Goal: Navigation & Orientation: Find specific page/section

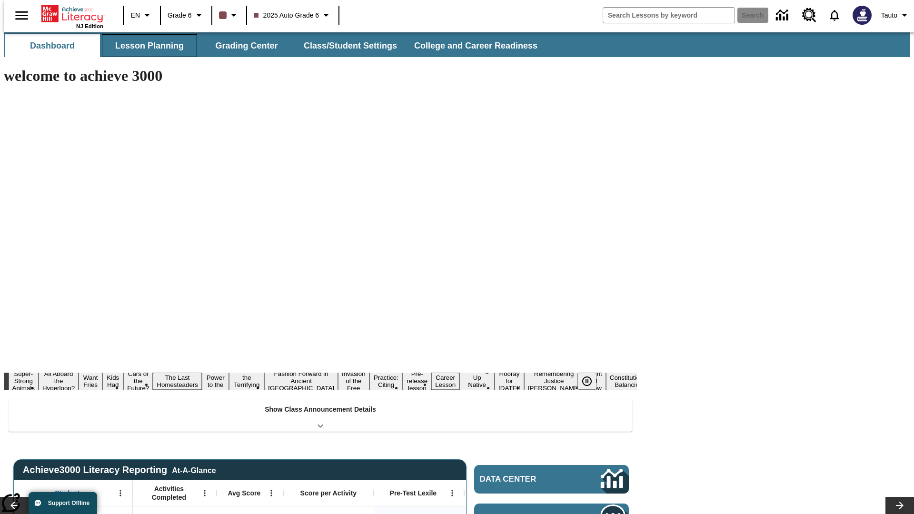
click at [146, 46] on button "Lesson Planning" at bounding box center [149, 45] width 95 height 23
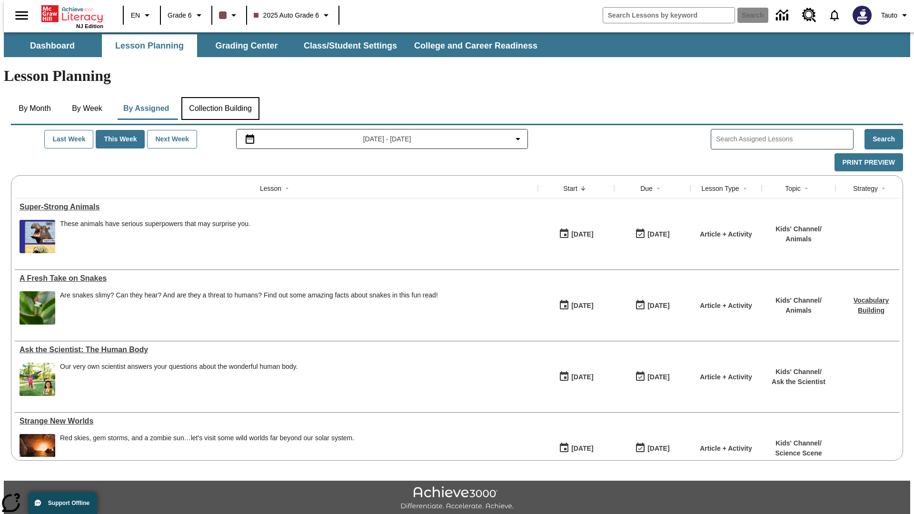
click at [220, 97] on button "Collection Building" at bounding box center [220, 108] width 78 height 23
